Goal: Transaction & Acquisition: Book appointment/travel/reservation

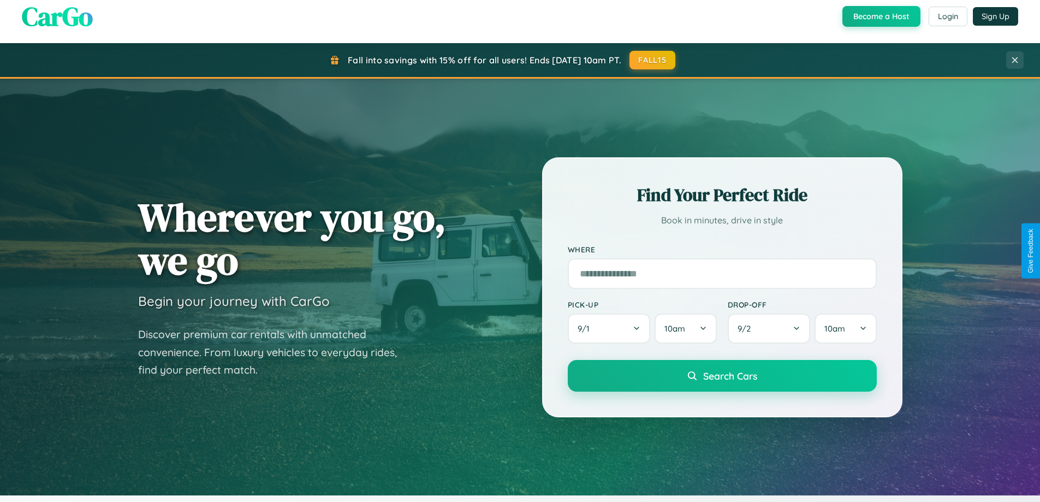
scroll to position [751, 0]
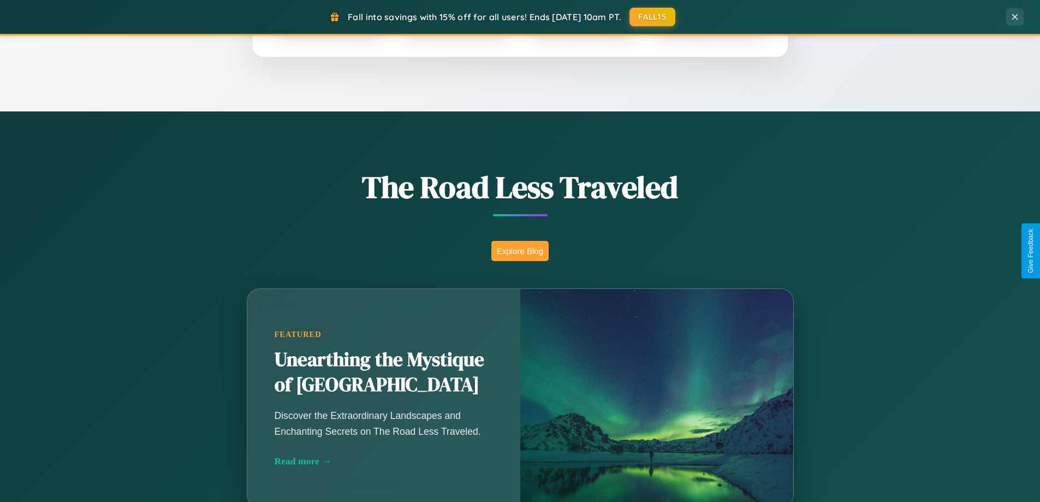
click at [520, 251] on button "Explore Blog" at bounding box center [519, 251] width 57 height 20
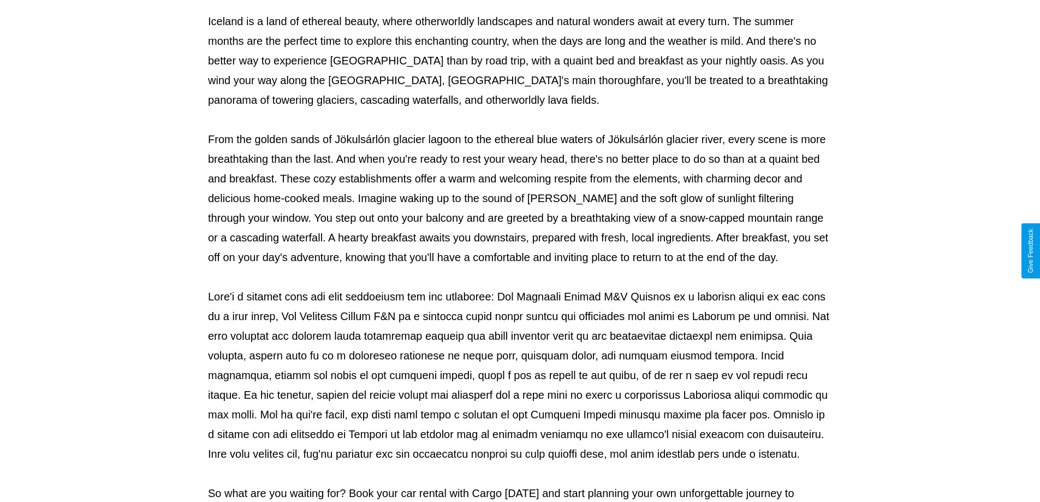
scroll to position [353, 0]
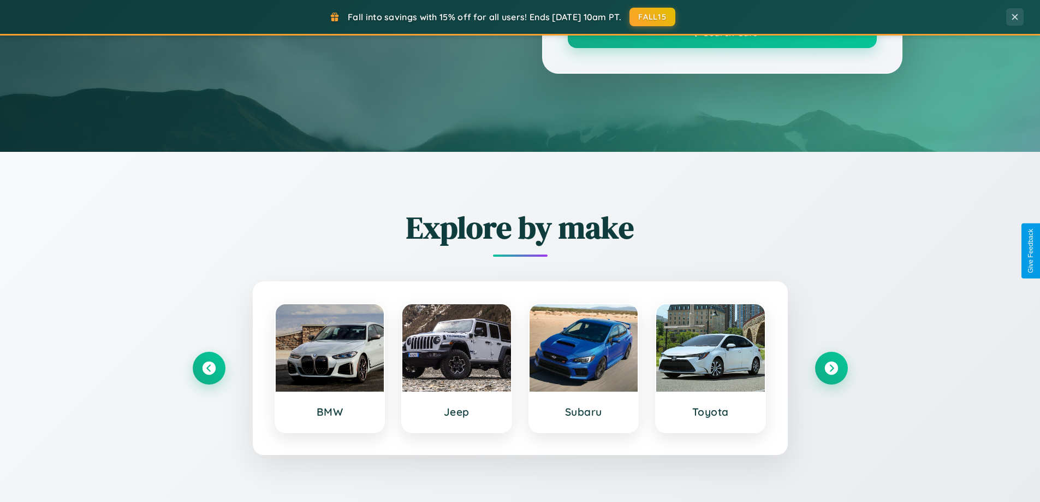
scroll to position [751, 0]
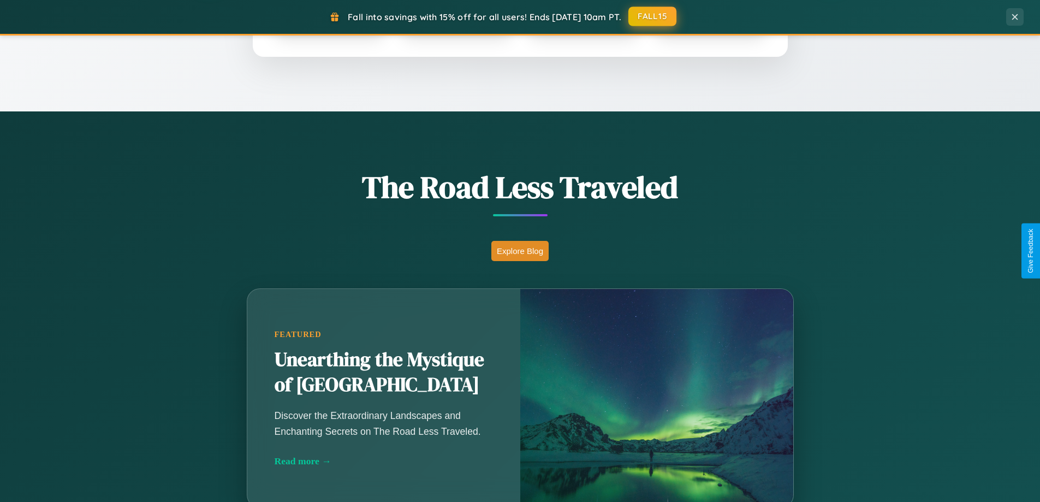
click at [653, 17] on button "FALL15" at bounding box center [652, 17] width 48 height 20
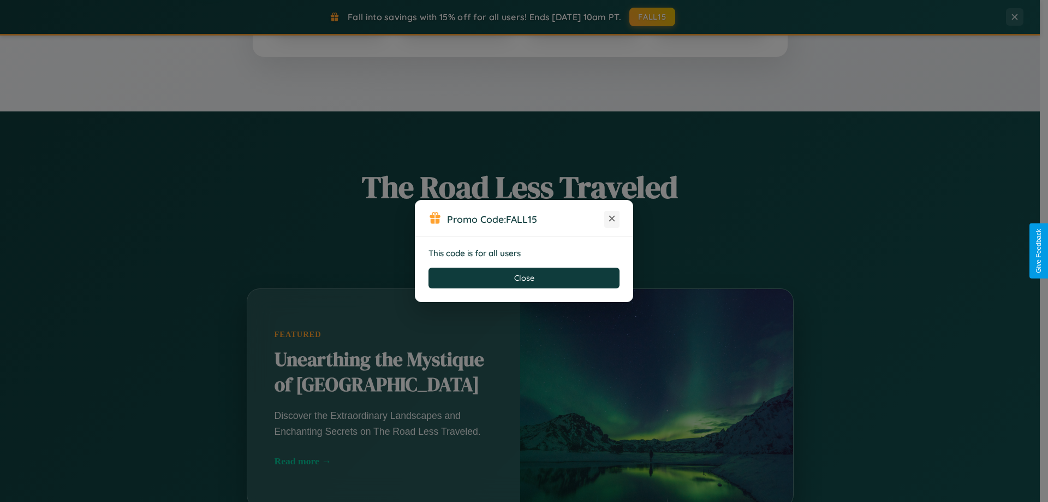
click at [612, 219] on icon at bounding box center [612, 218] width 11 height 11
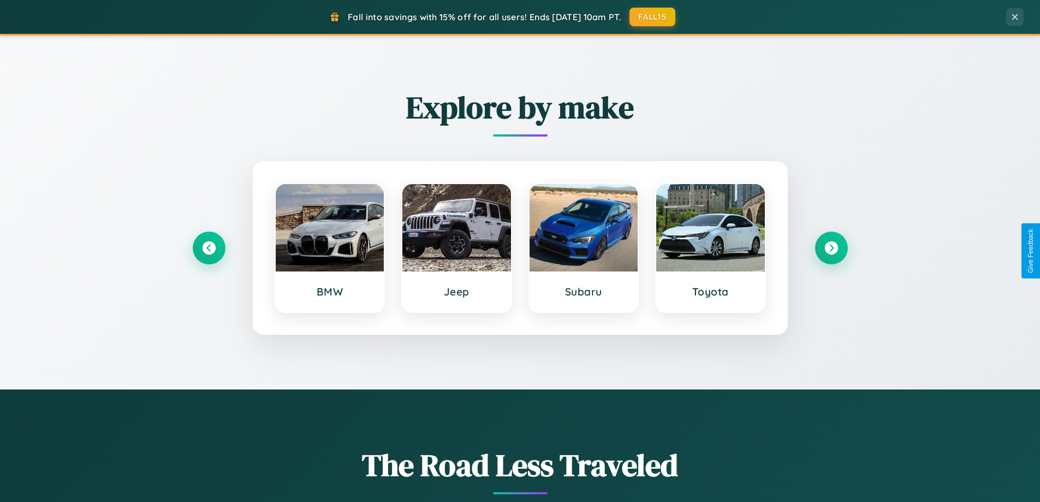
scroll to position [471, 0]
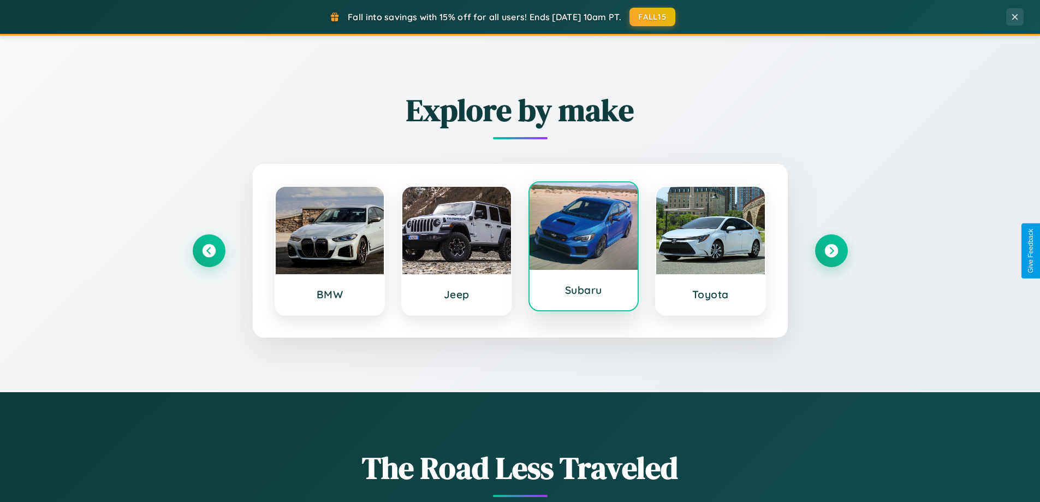
click at [583, 246] on div at bounding box center [584, 225] width 109 height 87
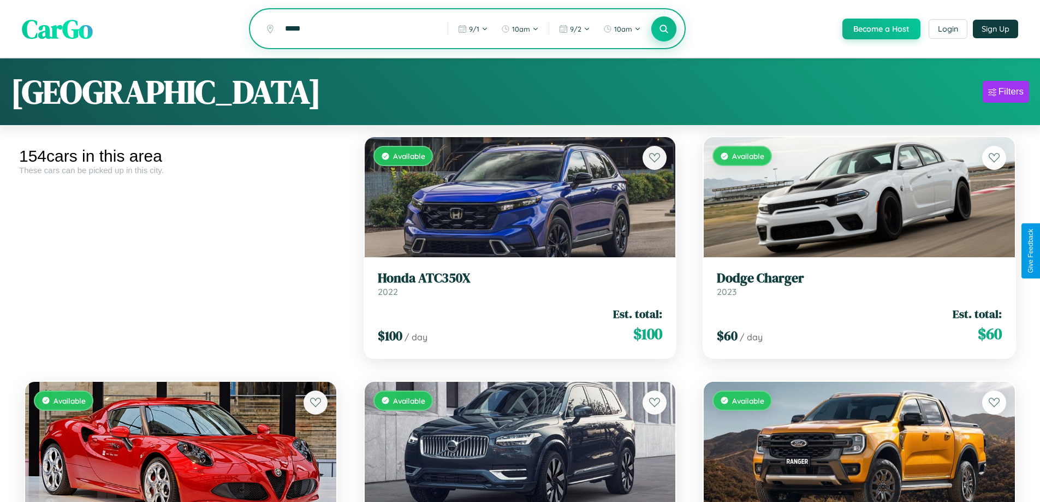
click at [663, 29] on icon at bounding box center [664, 28] width 10 height 10
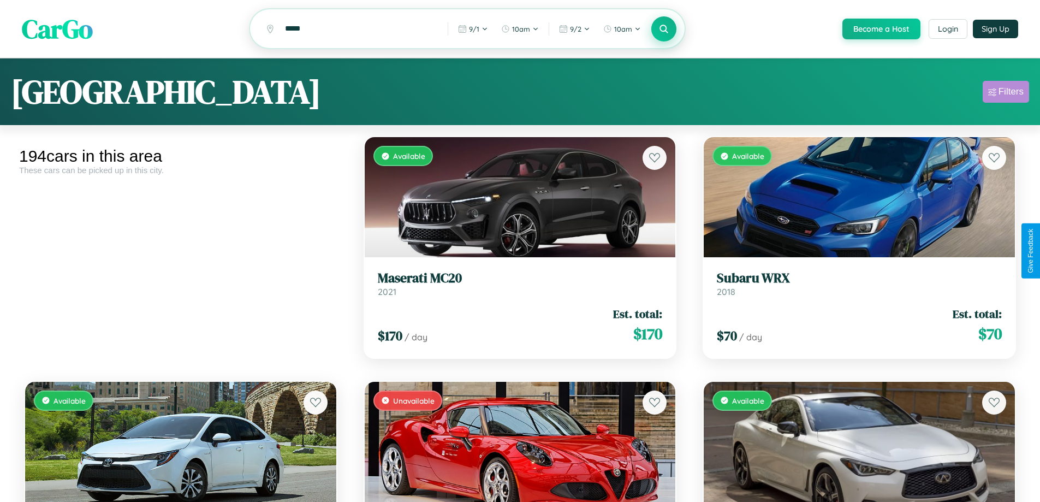
click at [1006, 93] on div "Filters" at bounding box center [1010, 91] width 25 height 11
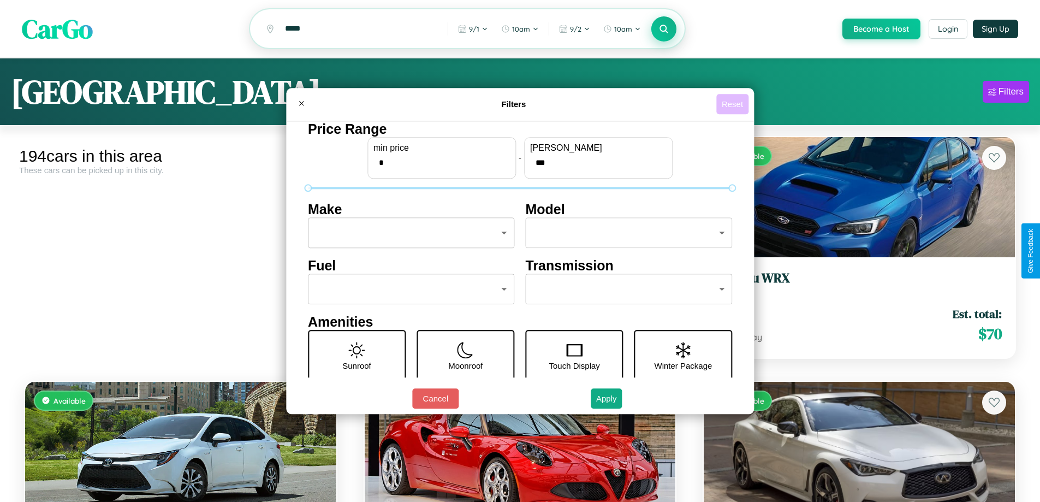
click at [734, 104] on button "Reset" at bounding box center [732, 104] width 32 height 20
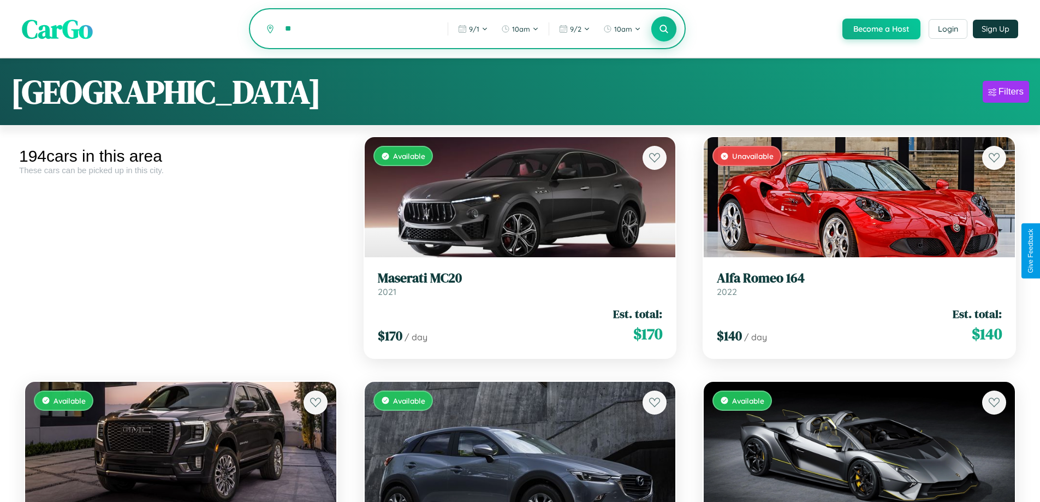
type input "*"
type input "******"
click at [663, 29] on icon at bounding box center [664, 28] width 10 height 10
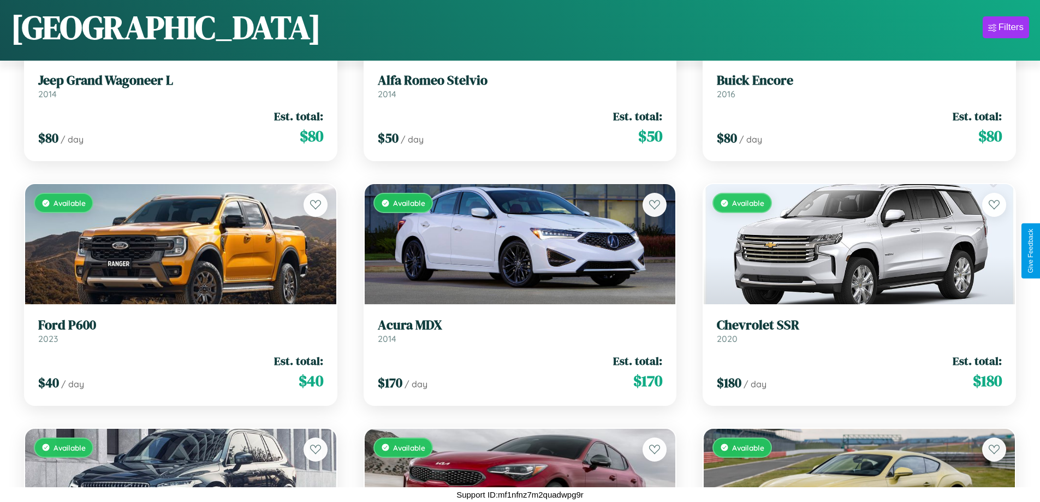
scroll to position [2109, 0]
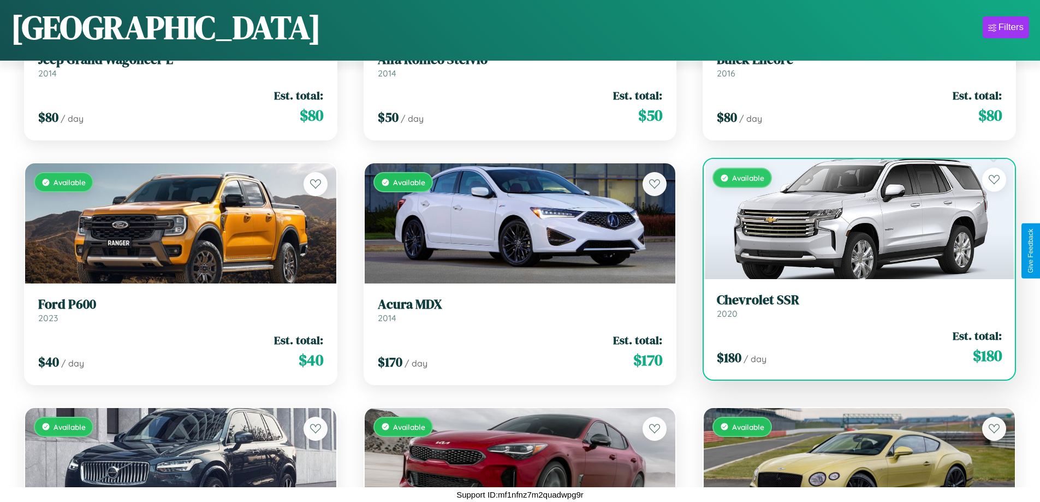
click at [852, 305] on h3 "Chevrolet SSR" at bounding box center [859, 300] width 285 height 16
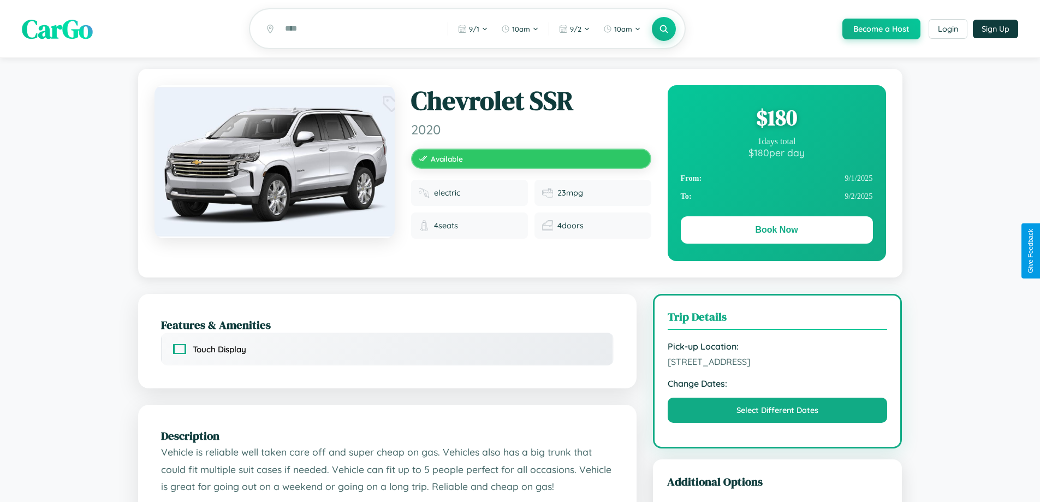
scroll to position [121, 0]
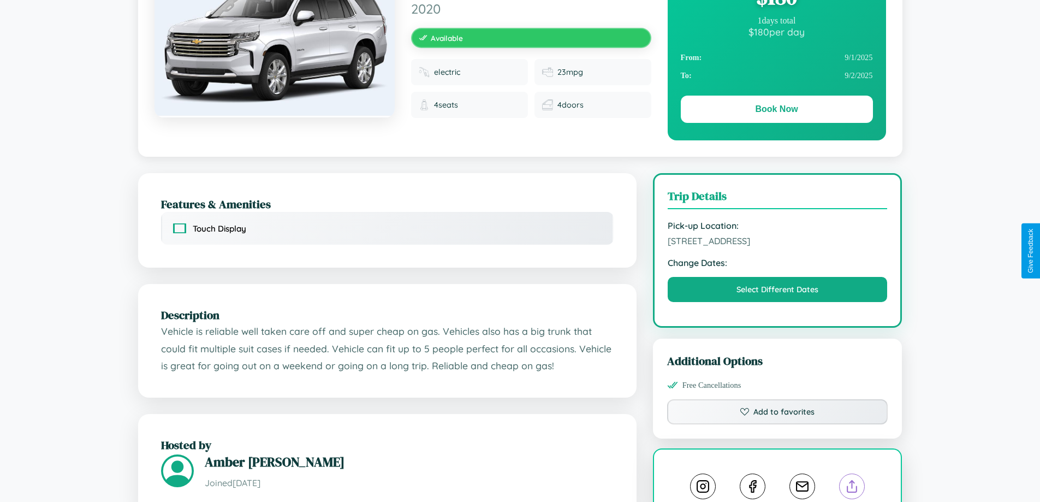
click at [852, 488] on line at bounding box center [852, 484] width 0 height 8
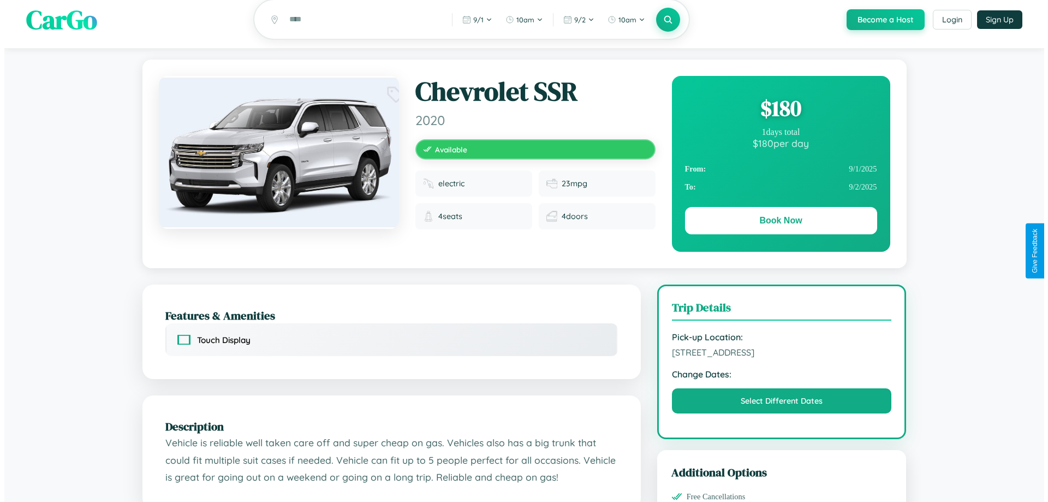
scroll to position [0, 0]
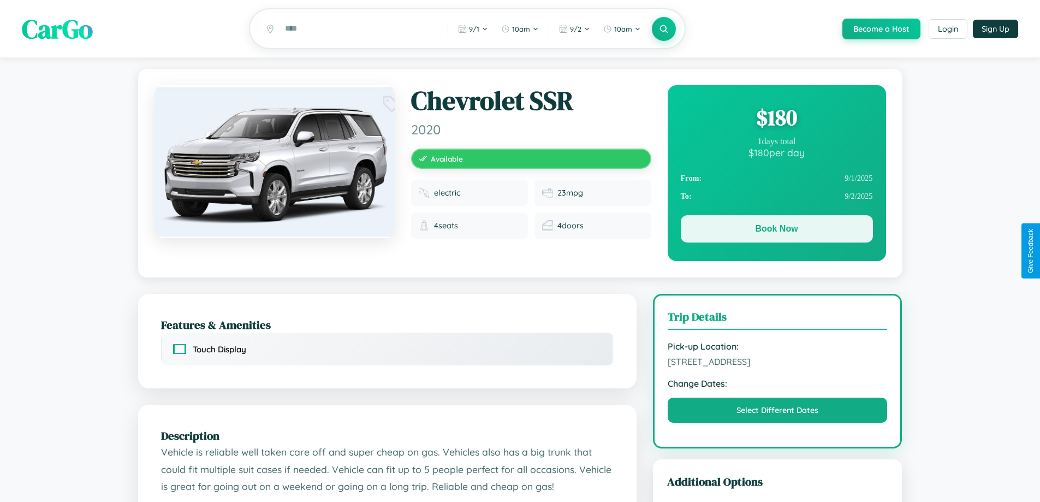
click at [776, 230] on button "Book Now" at bounding box center [777, 228] width 192 height 27
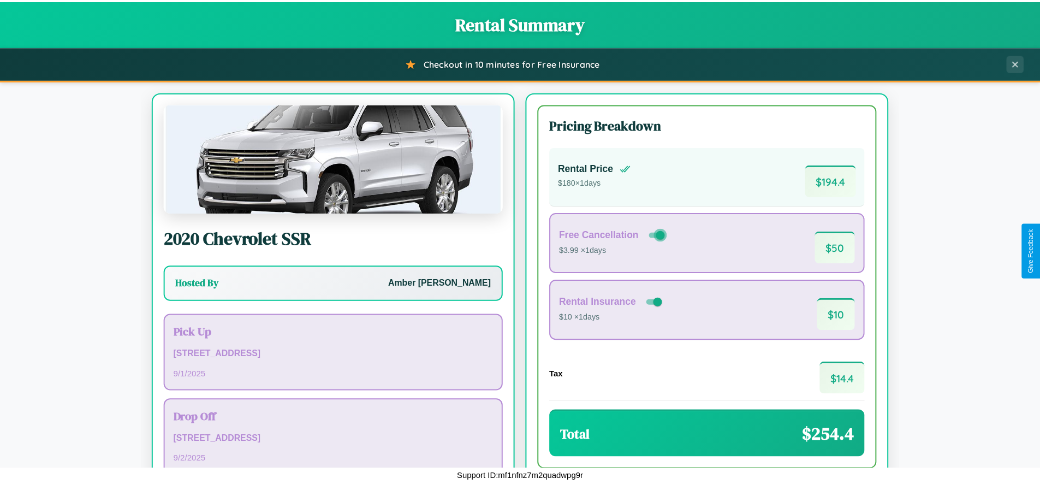
scroll to position [75, 0]
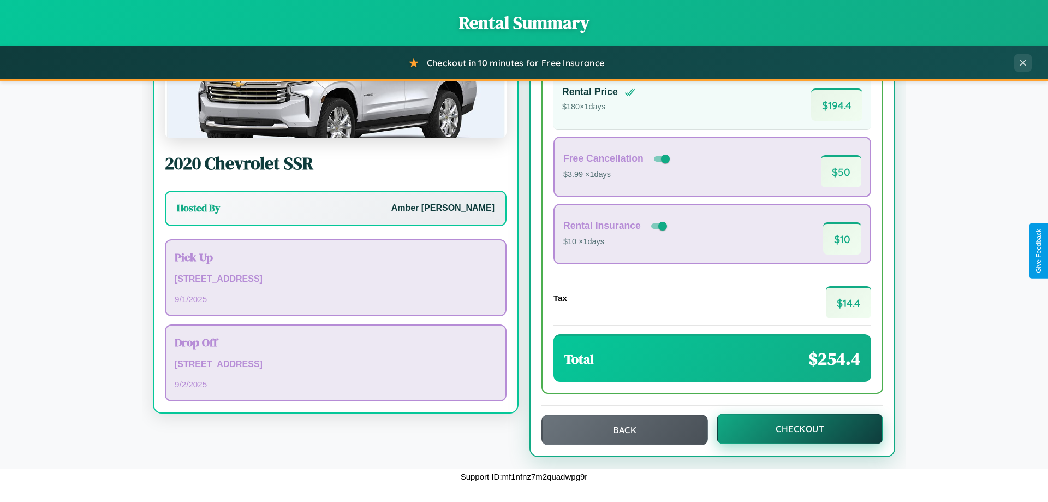
click at [793, 429] on button "Checkout" at bounding box center [800, 428] width 167 height 31
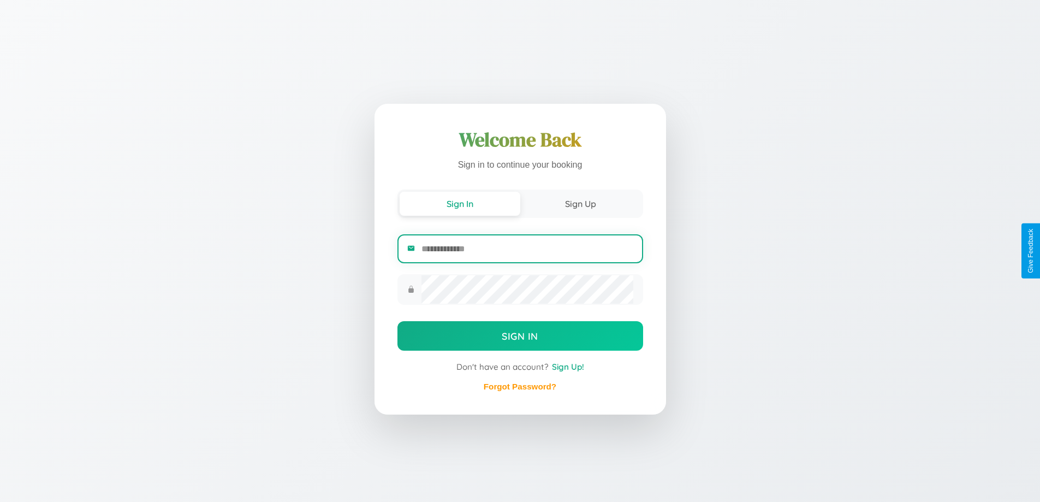
click at [527, 248] on input "email" at bounding box center [526, 248] width 211 height 27
type input "**********"
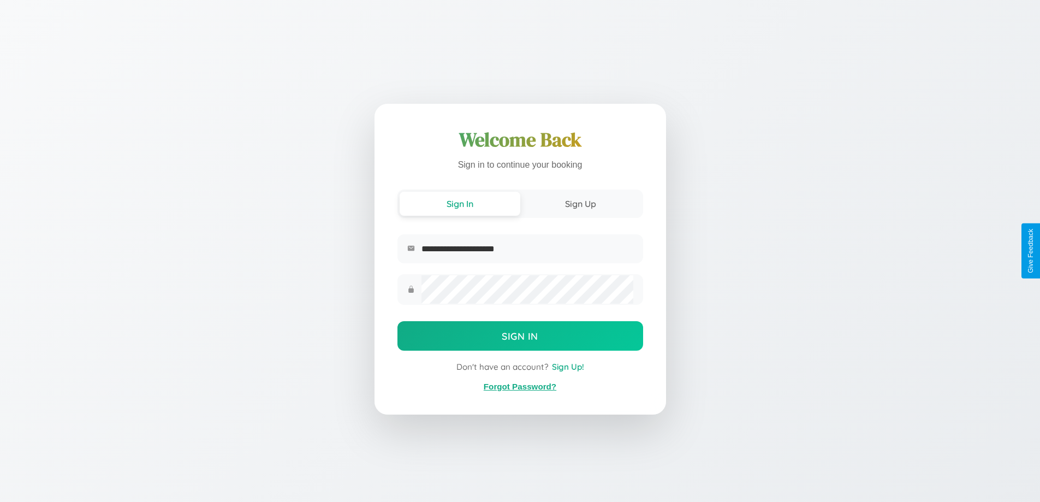
click at [520, 387] on link "Forgot Password?" at bounding box center [520, 386] width 73 height 9
